Goal: Information Seeking & Learning: Learn about a topic

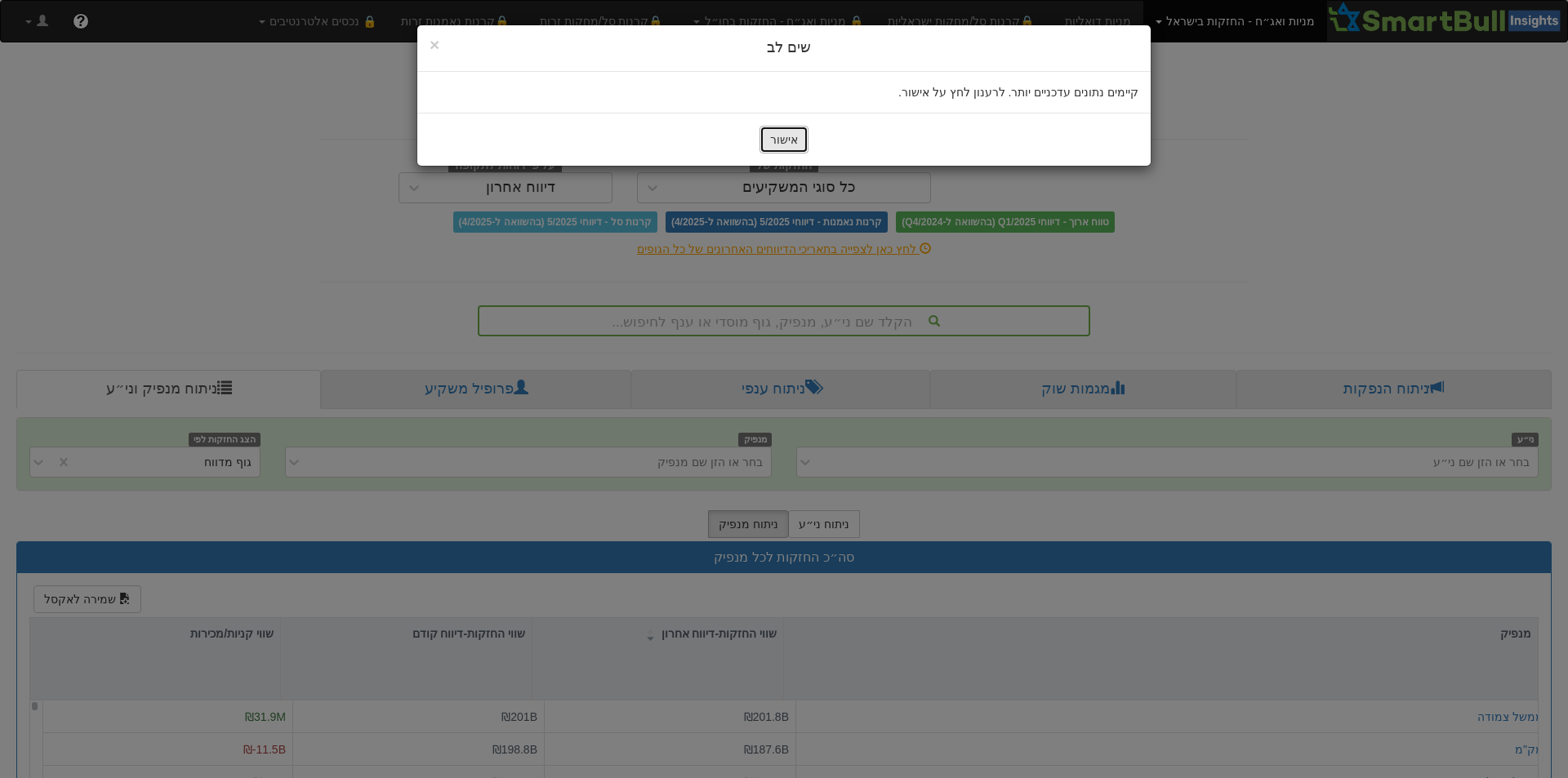
click at [781, 133] on button "אישור" at bounding box center [784, 140] width 49 height 28
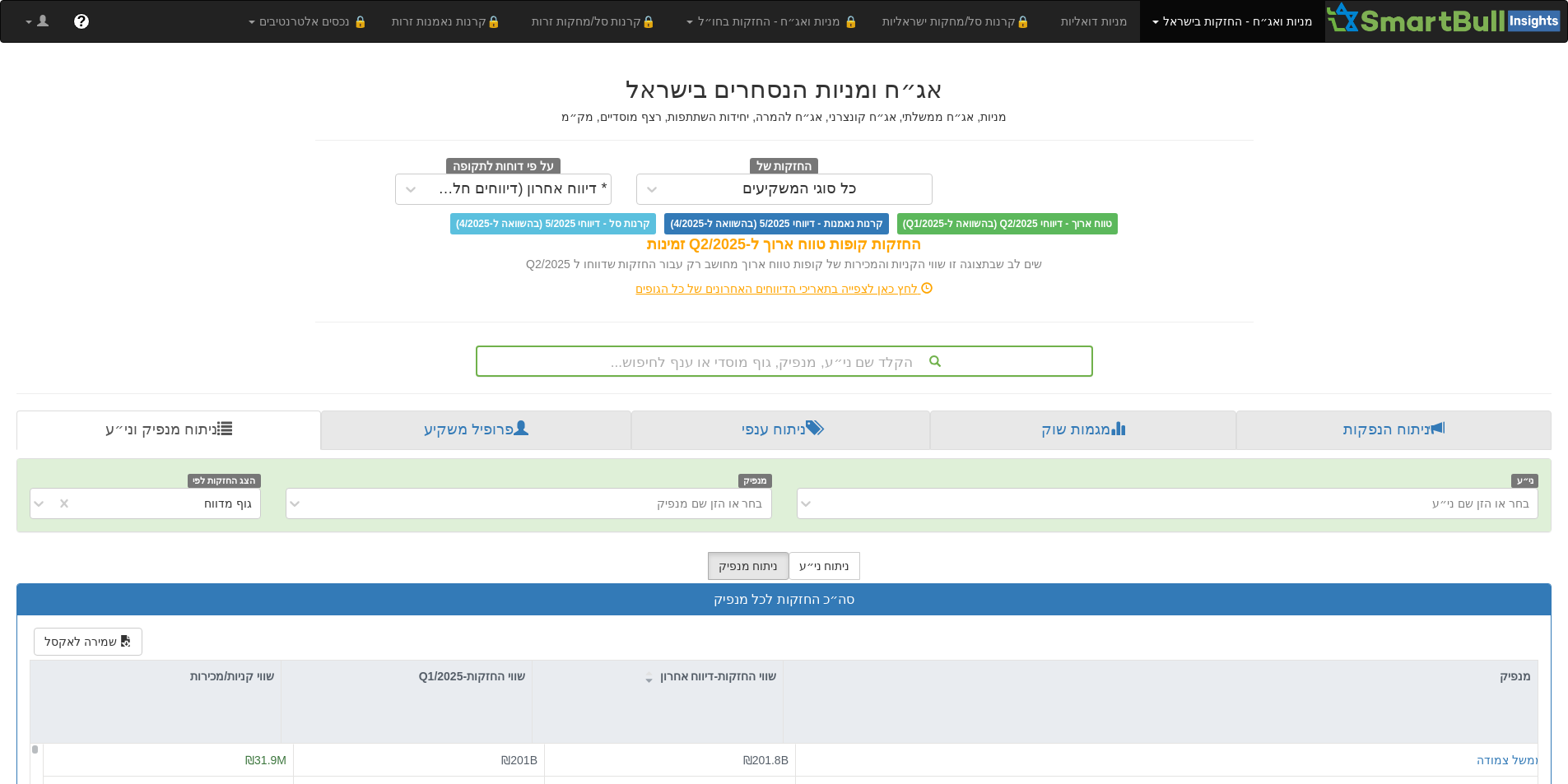
click at [834, 364] on div "הקלד שם ני״ע, מנפיק, גוף מוסדי או ענף לחיפוש..." at bounding box center [784, 362] width 614 height 28
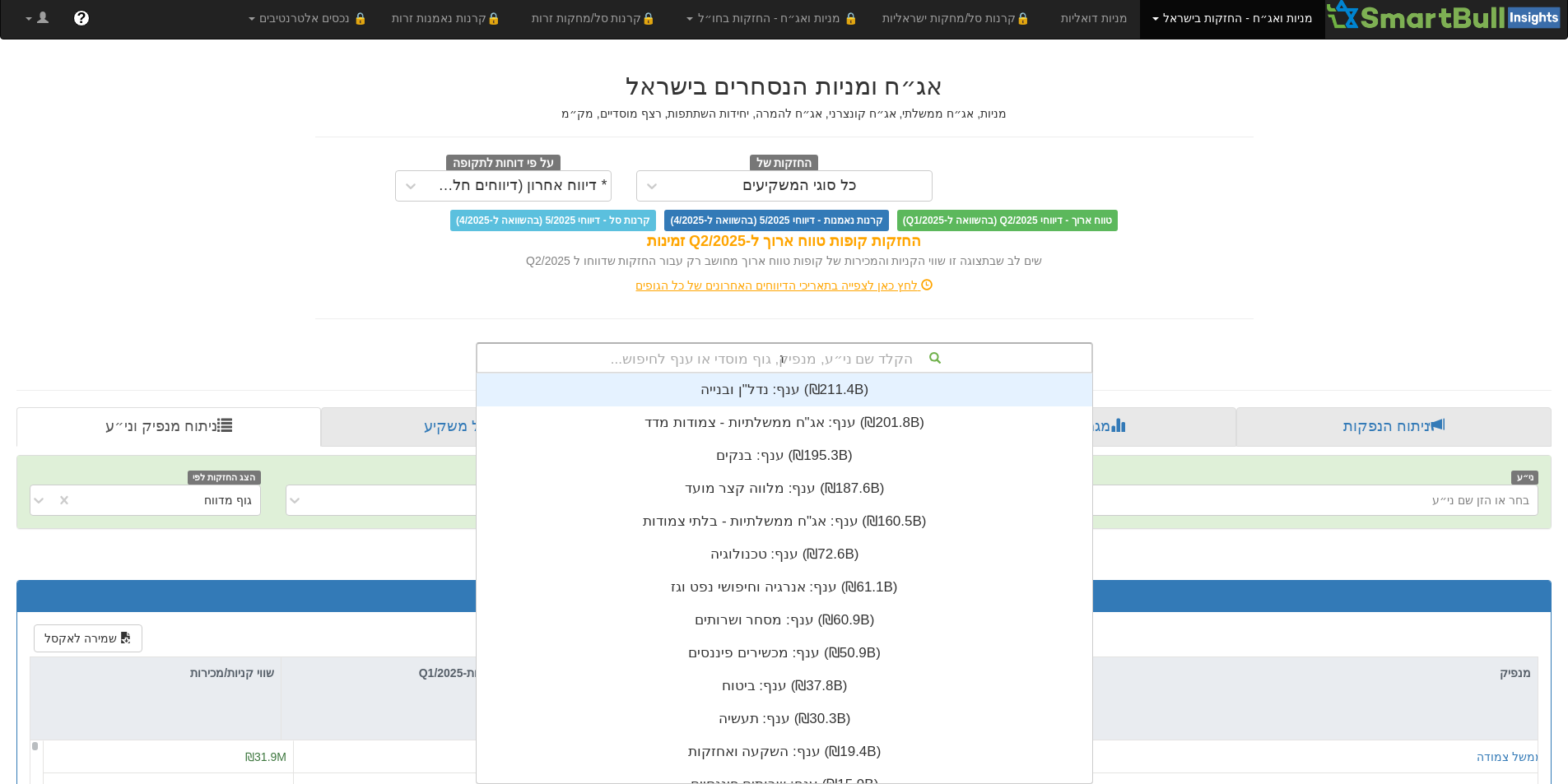
scroll to position [99, 0]
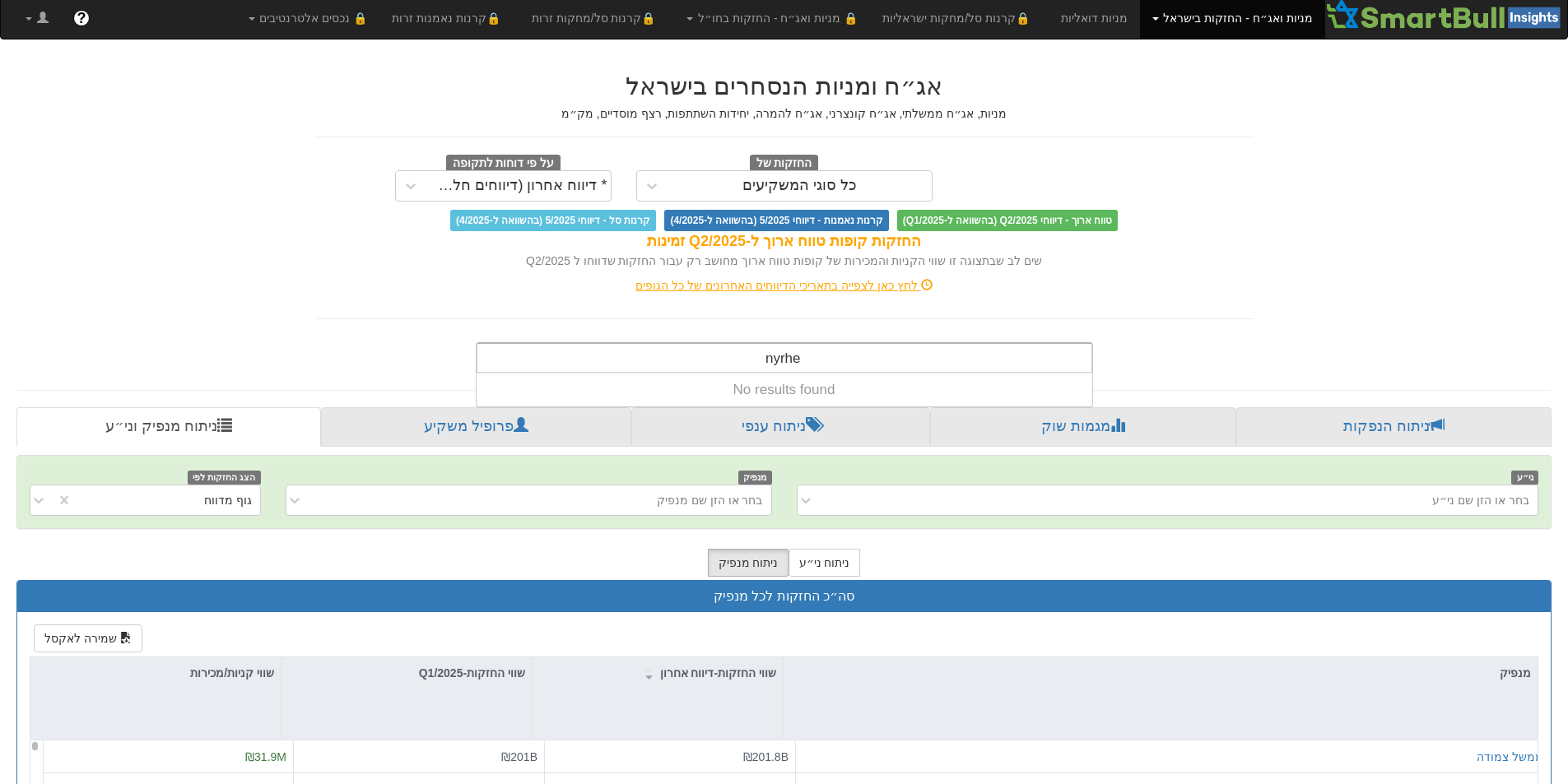
type input "nyrhe"
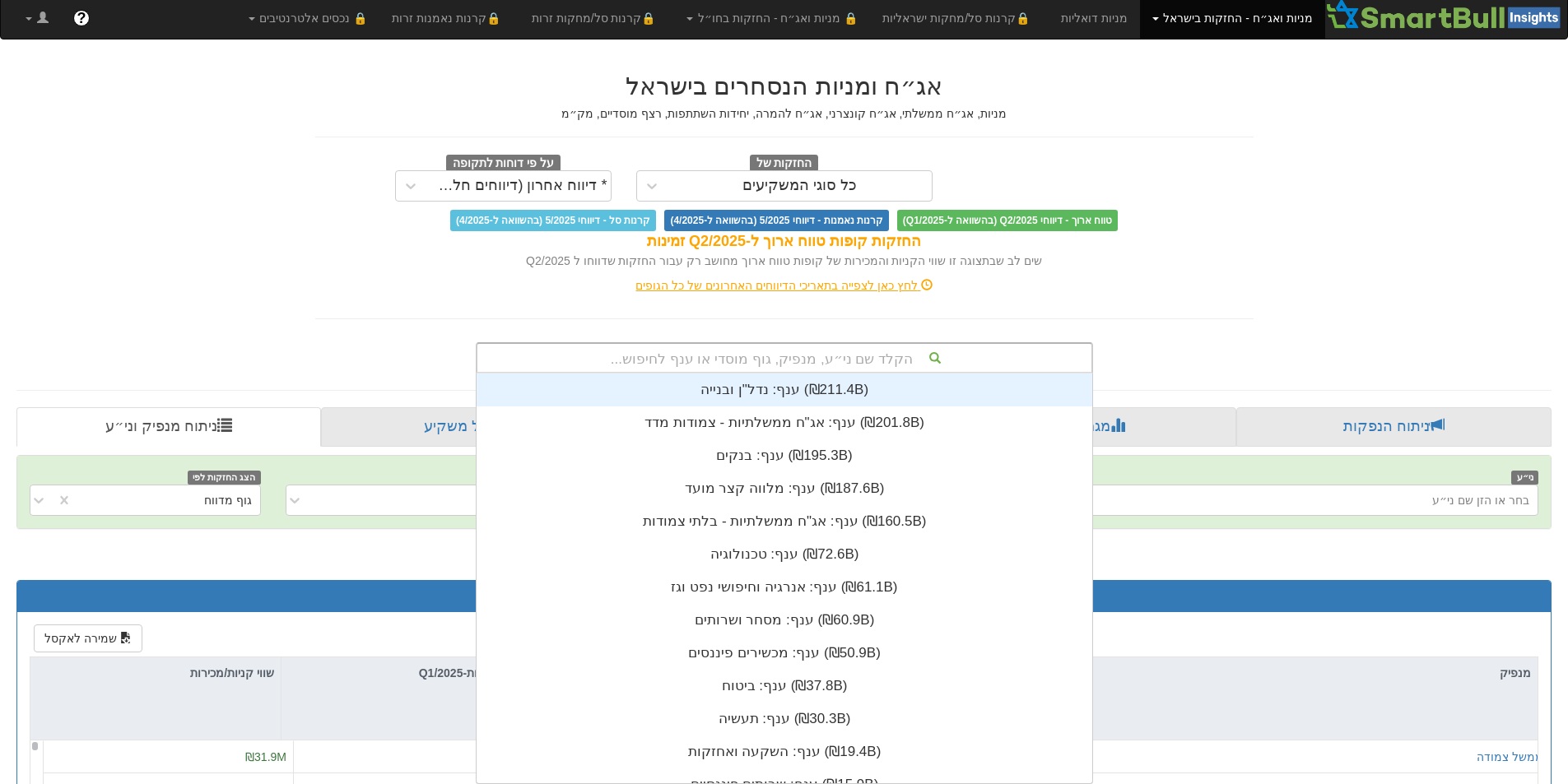
click at [803, 369] on div "הקלד שם ני״ע, מנפיק, גוף מוסדי או ענף לחיפוש..." at bounding box center [784, 358] width 614 height 28
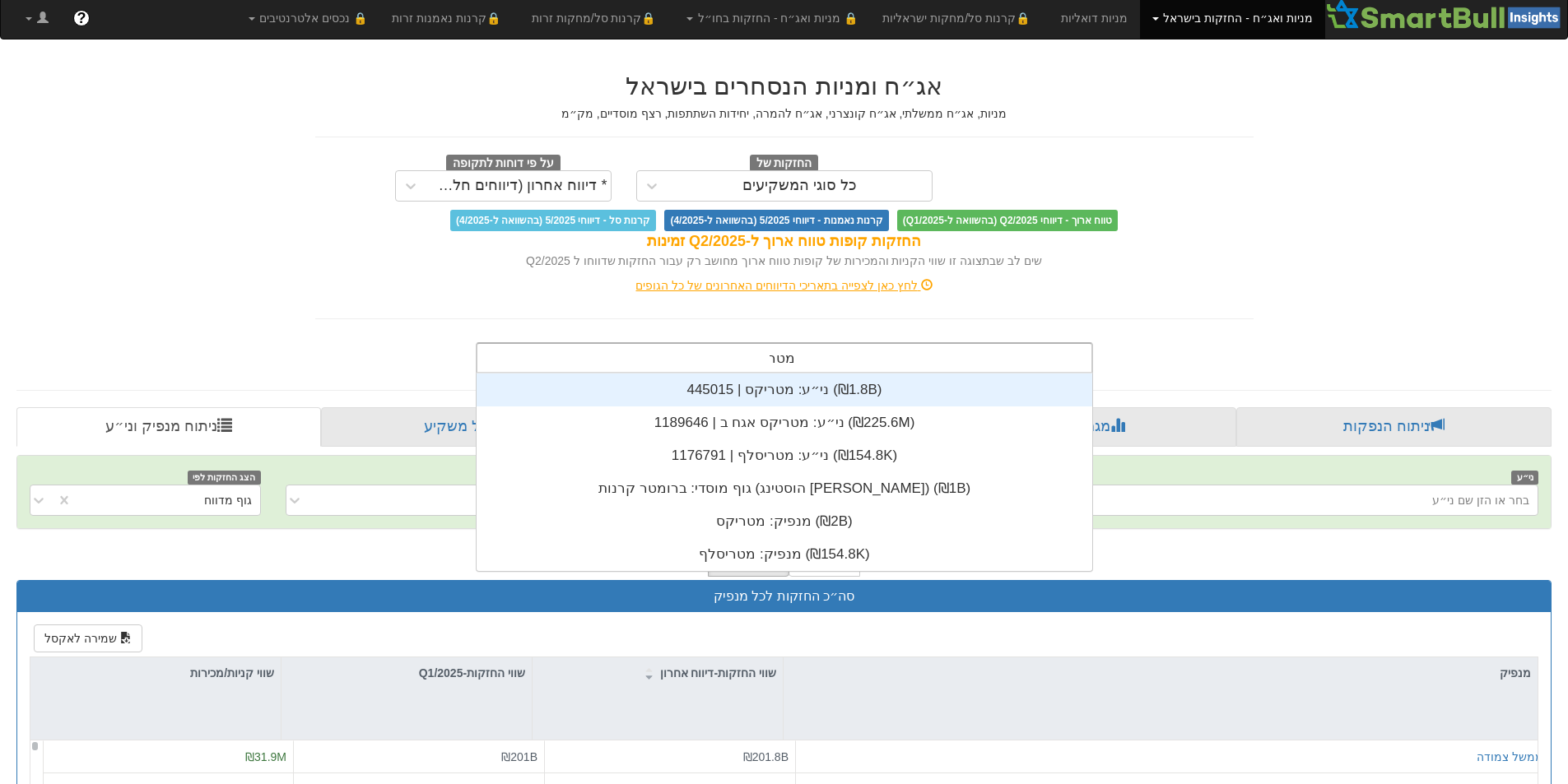
type input "[PERSON_NAME]"
click at [811, 392] on div "ני״ע: ‏מטריקס | 445015 ‎(₪1.8B)‎" at bounding box center [784, 390] width 615 height 33
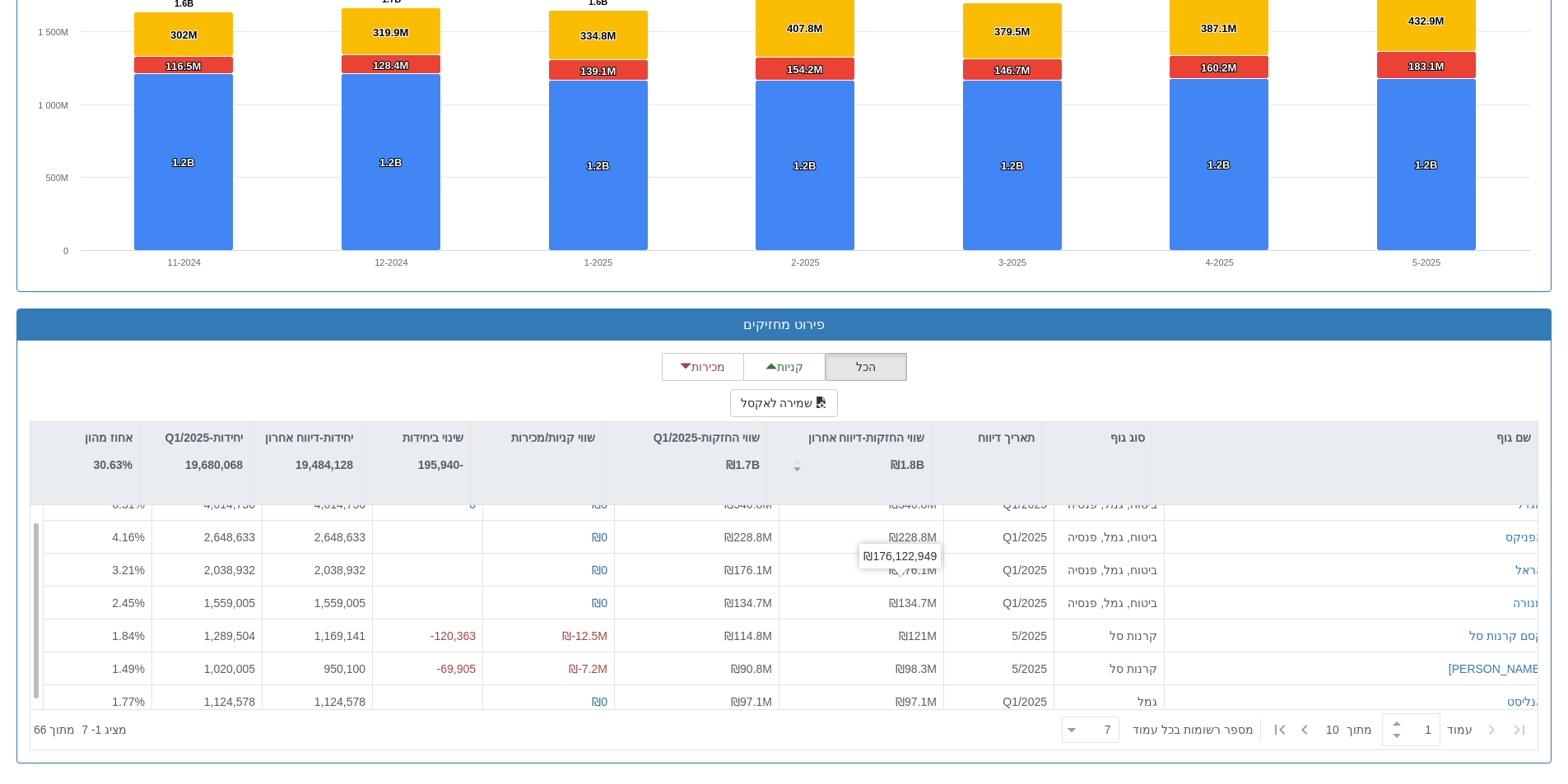
scroll to position [26, 0]
click at [1084, 731] on div "7 7" at bounding box center [1097, 731] width 43 height 23
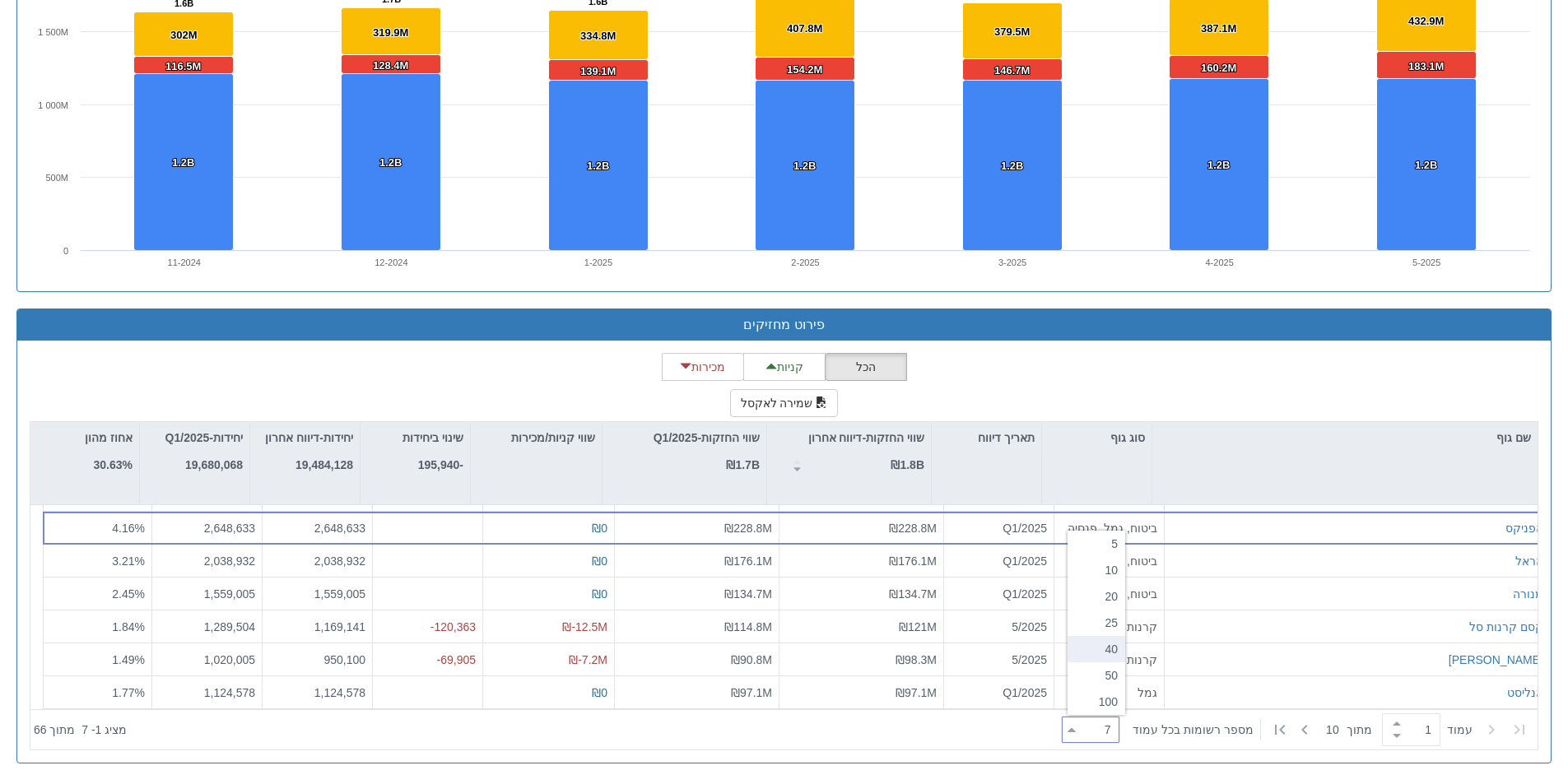
click at [1101, 654] on div "40" at bounding box center [1096, 650] width 58 height 26
type input "40"
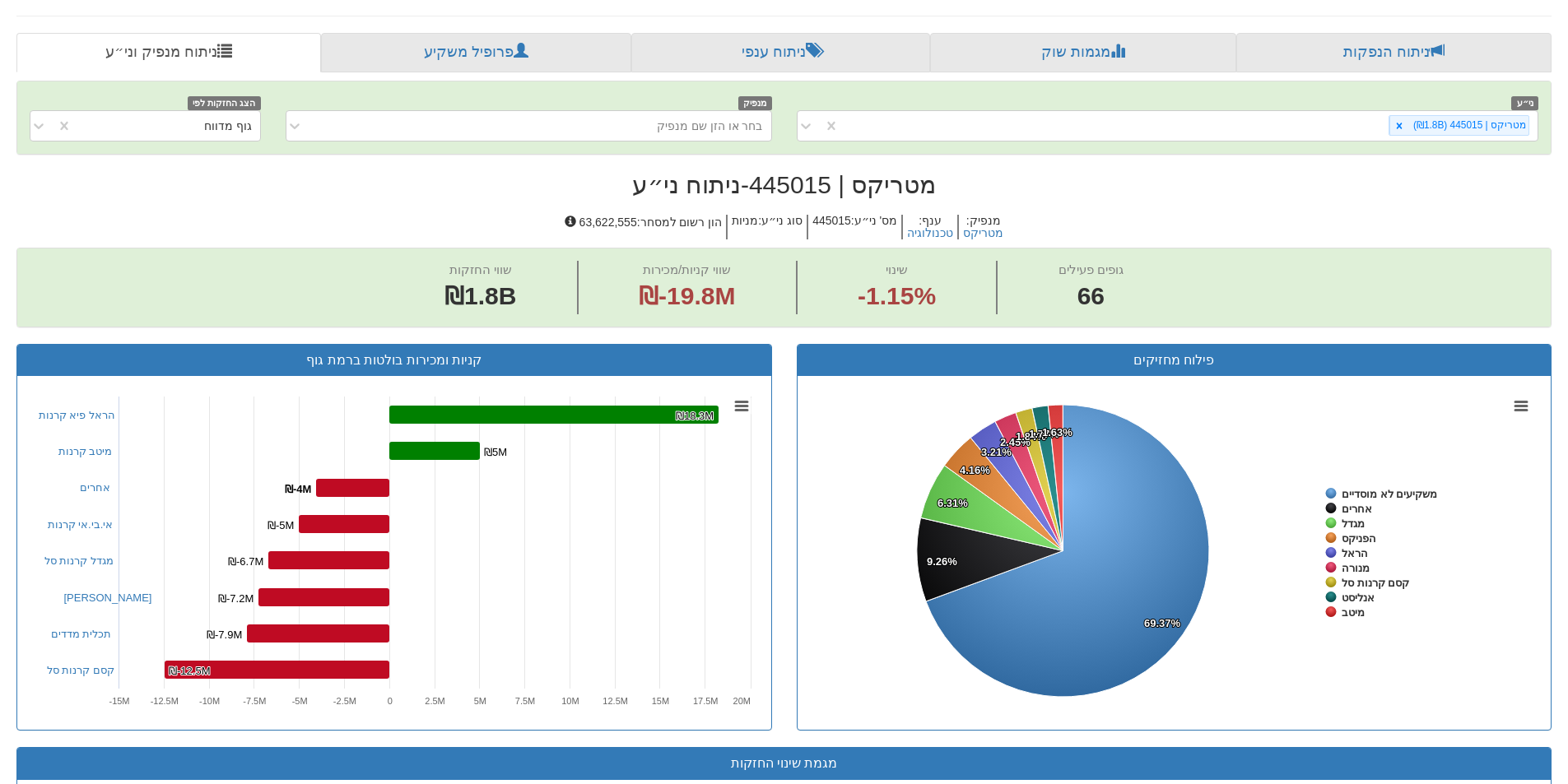
scroll to position [151, 0]
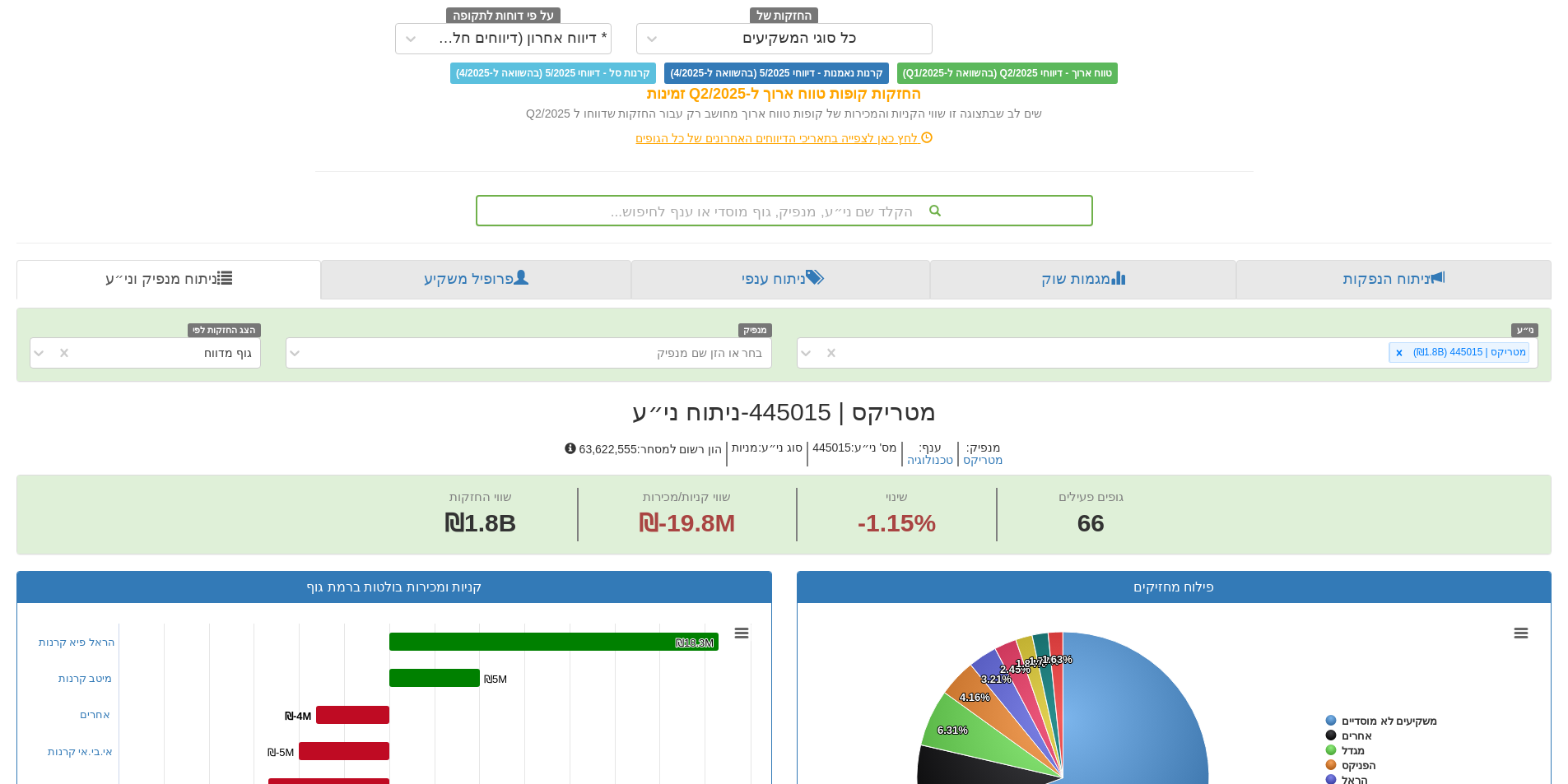
click at [719, 213] on div "הקלד שם ני״ע, מנפיק, גוף מוסדי או ענף לחיפוש..." at bounding box center [784, 211] width 614 height 28
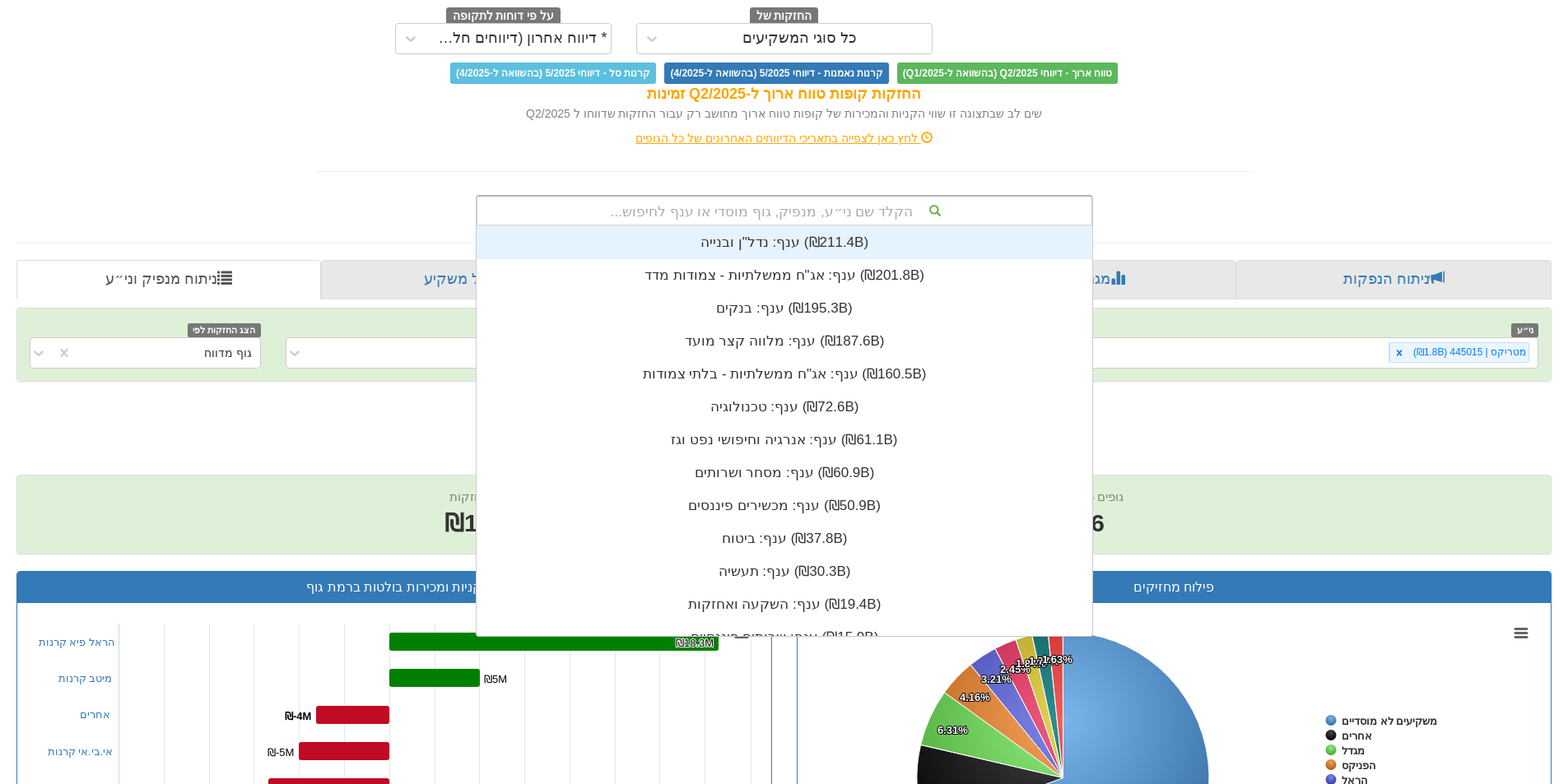
scroll to position [410, 0]
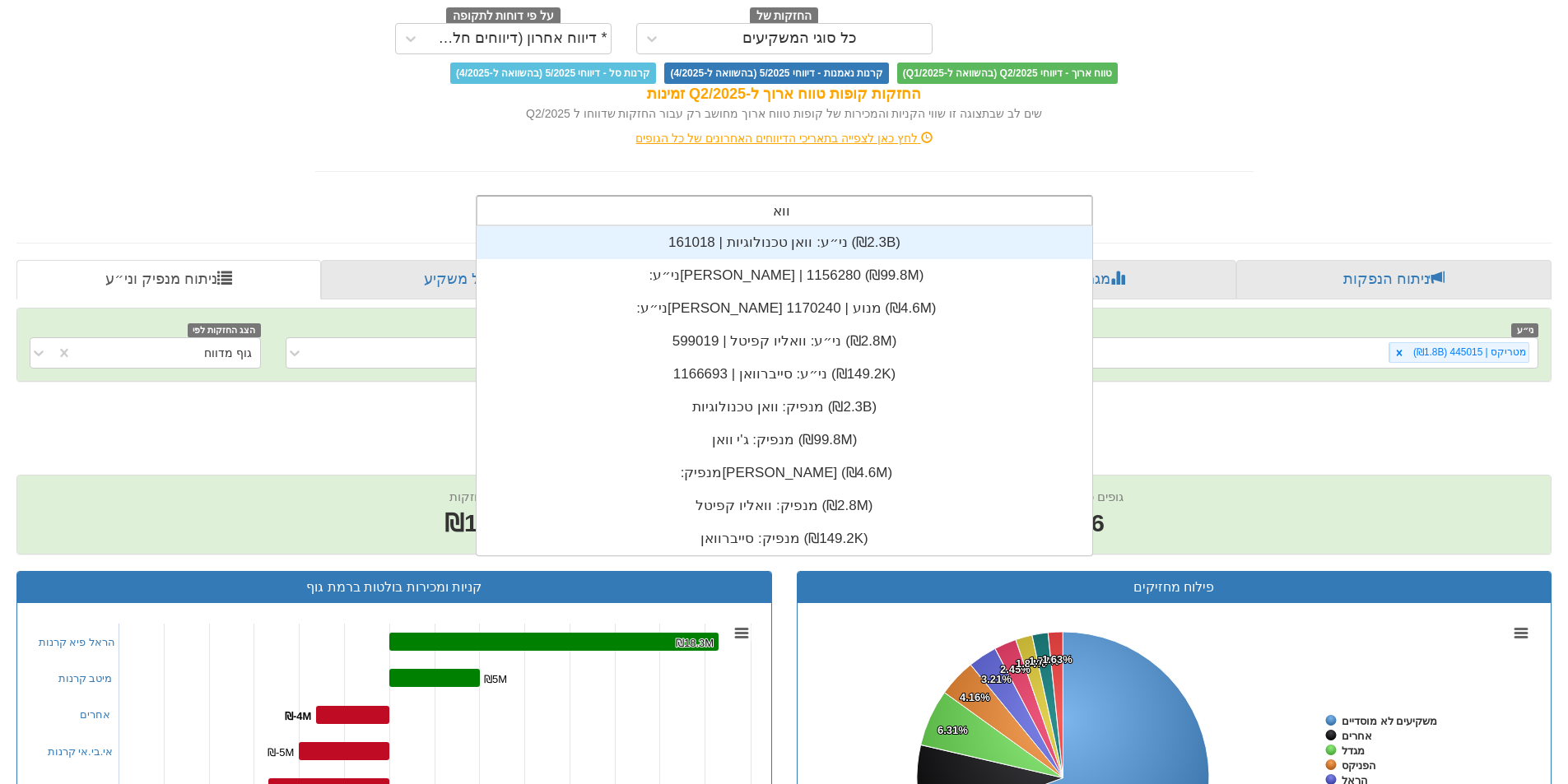
type input "וואן"
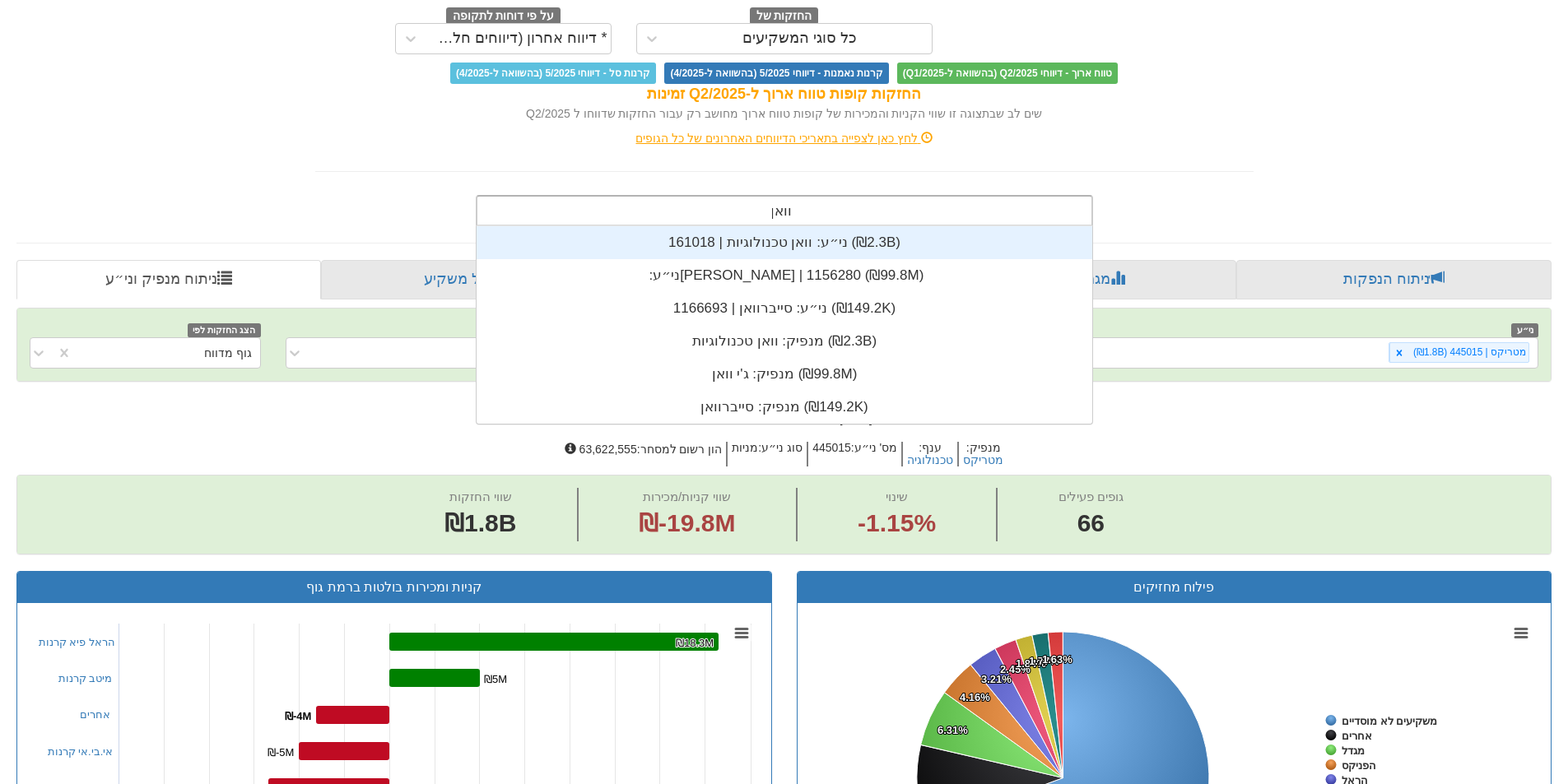
click at [799, 246] on div "ני״ע: ‏וואן טכנולוגיות | 161018 ‎(₪2.3B)‎" at bounding box center [784, 242] width 615 height 33
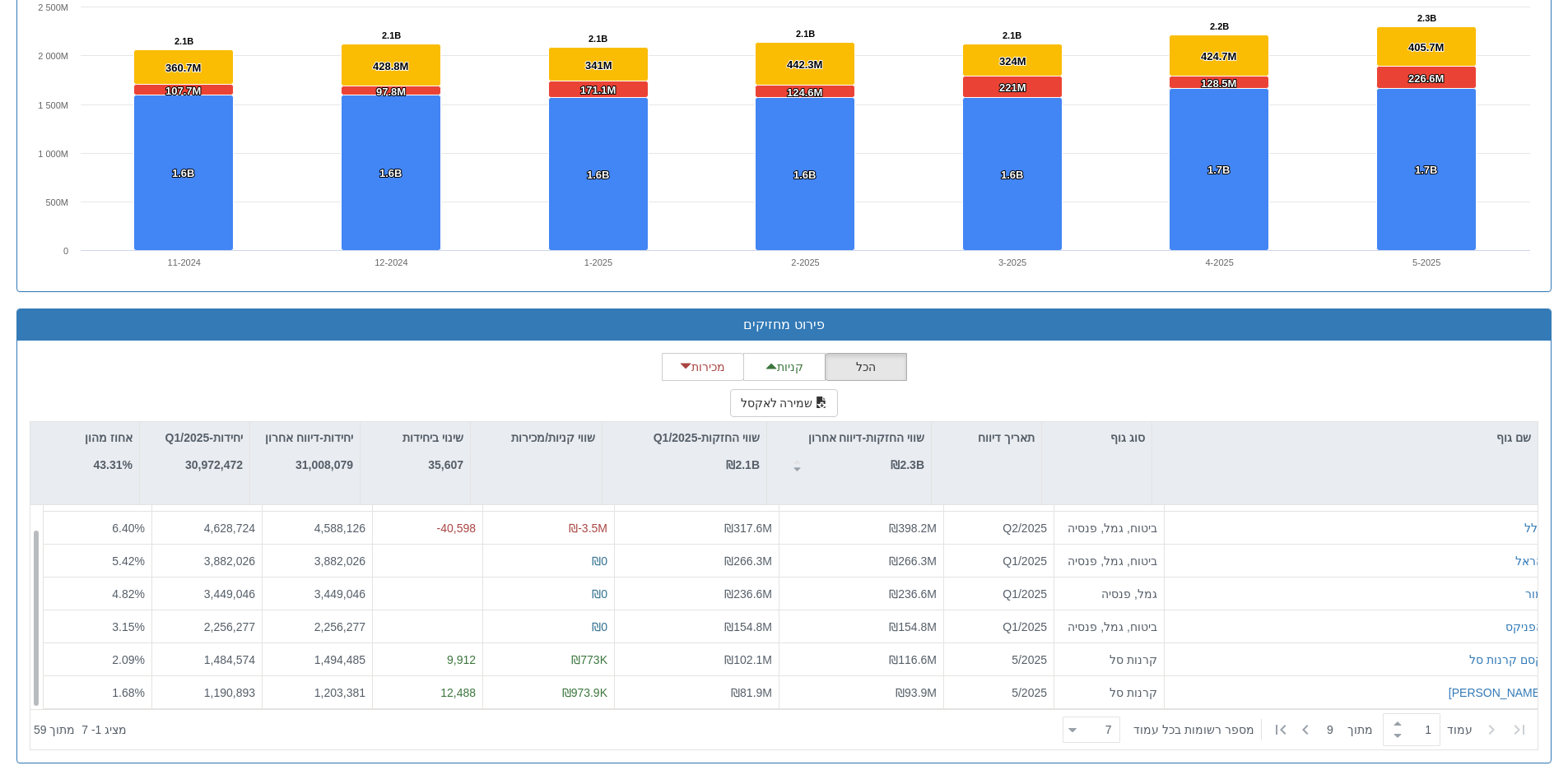
scroll to position [26, 0]
click at [1094, 732] on div "7 7" at bounding box center [1098, 731] width 43 height 23
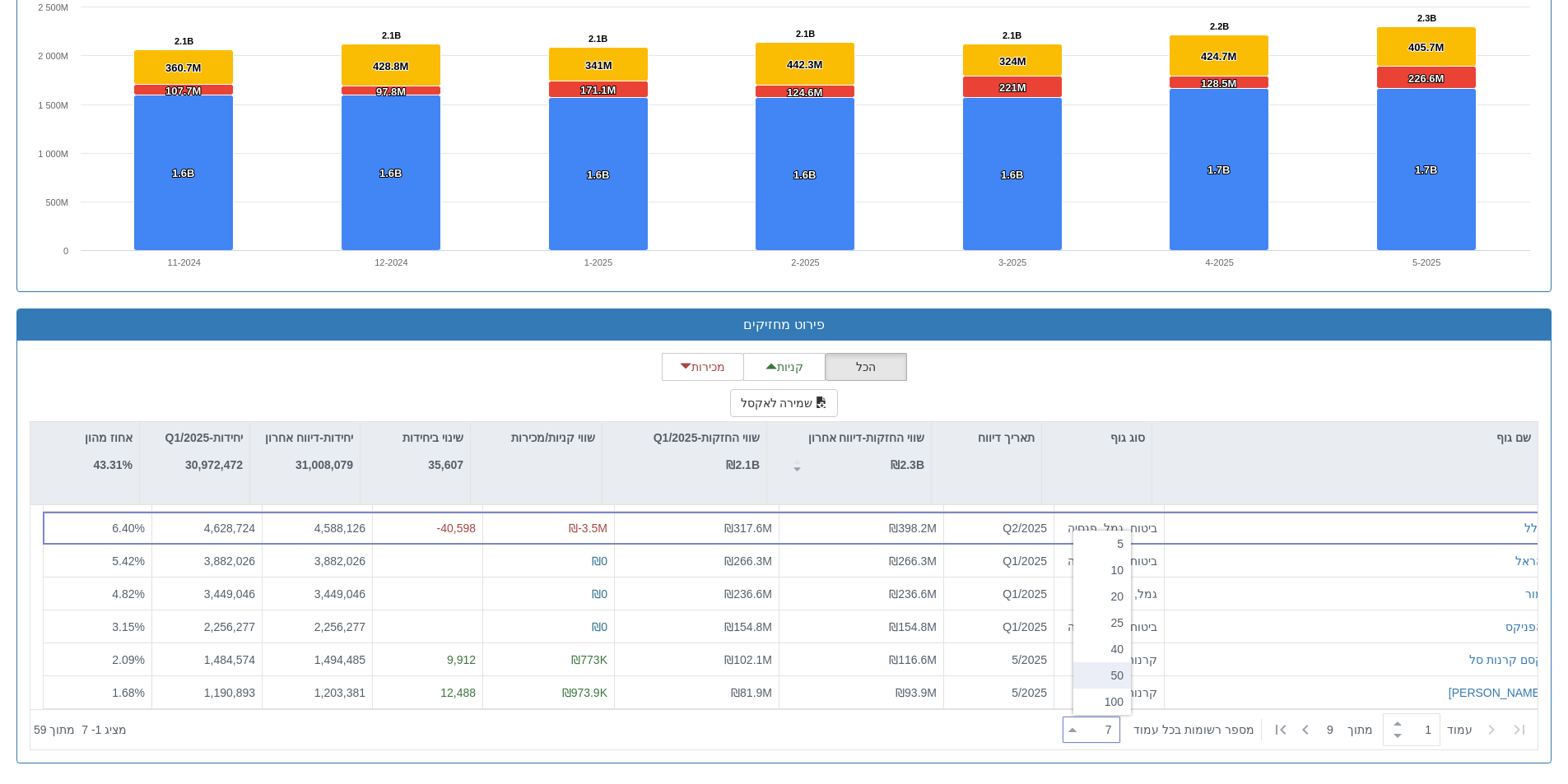
click at [1113, 666] on div "50" at bounding box center [1102, 676] width 58 height 26
type input "50"
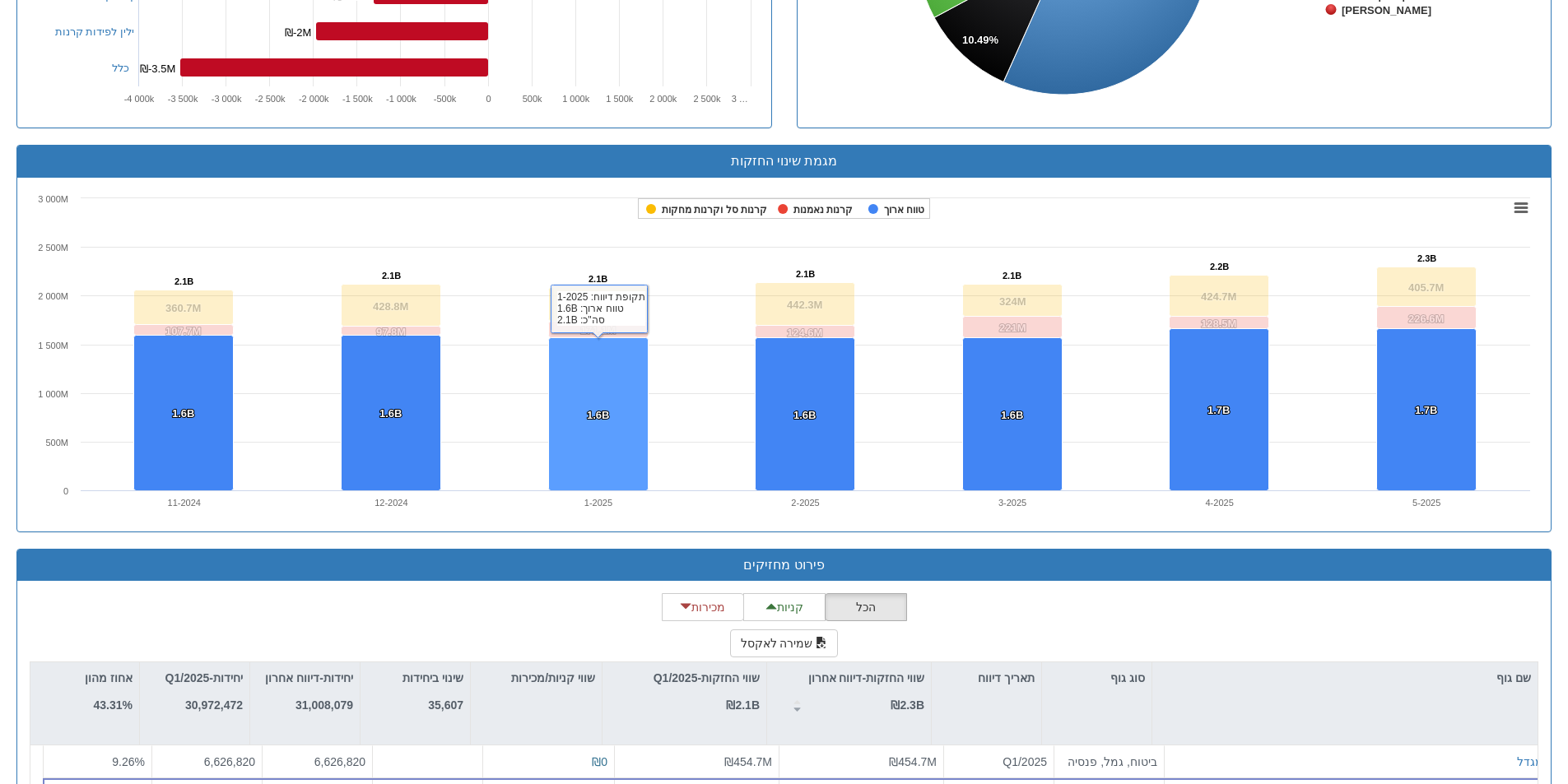
scroll to position [809, 0]
